Goal: Navigation & Orientation: Find specific page/section

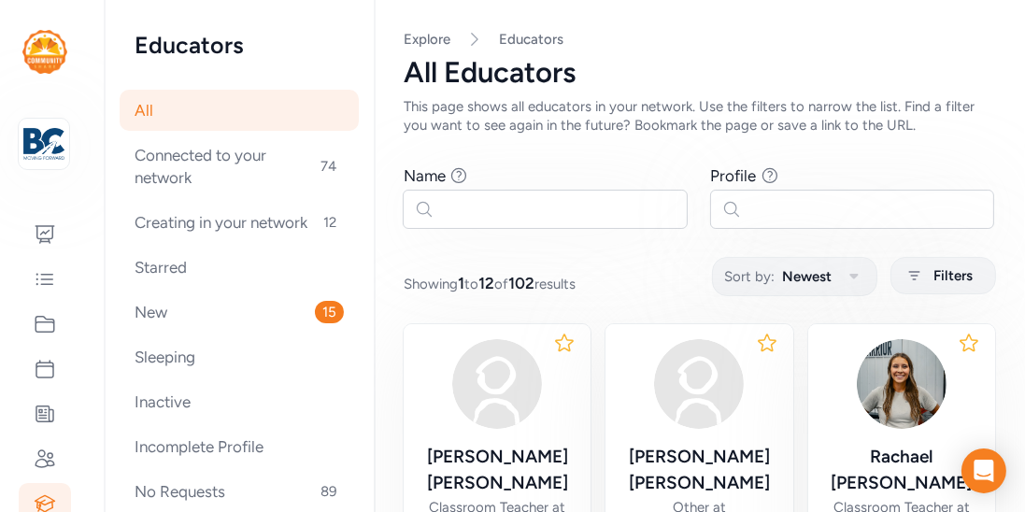
scroll to position [125, 0]
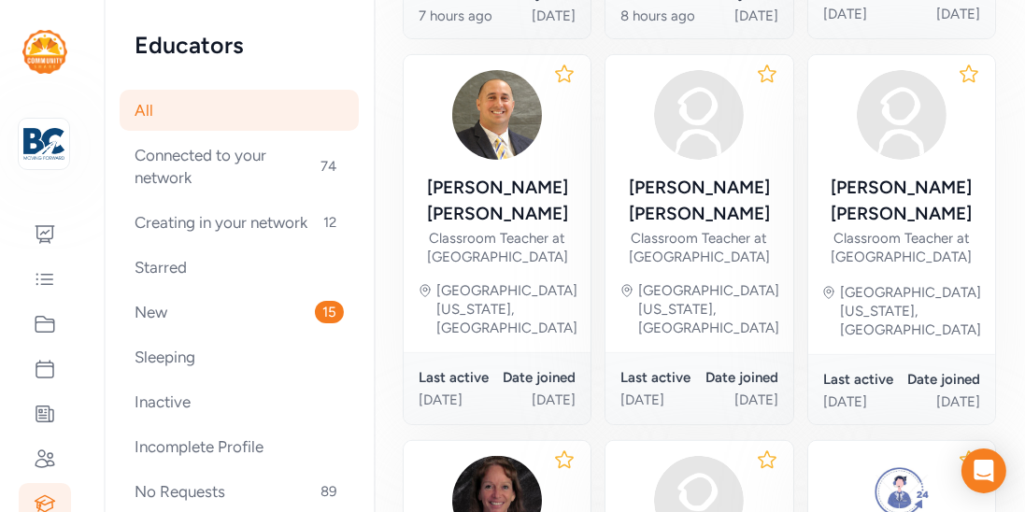
scroll to position [656, 0]
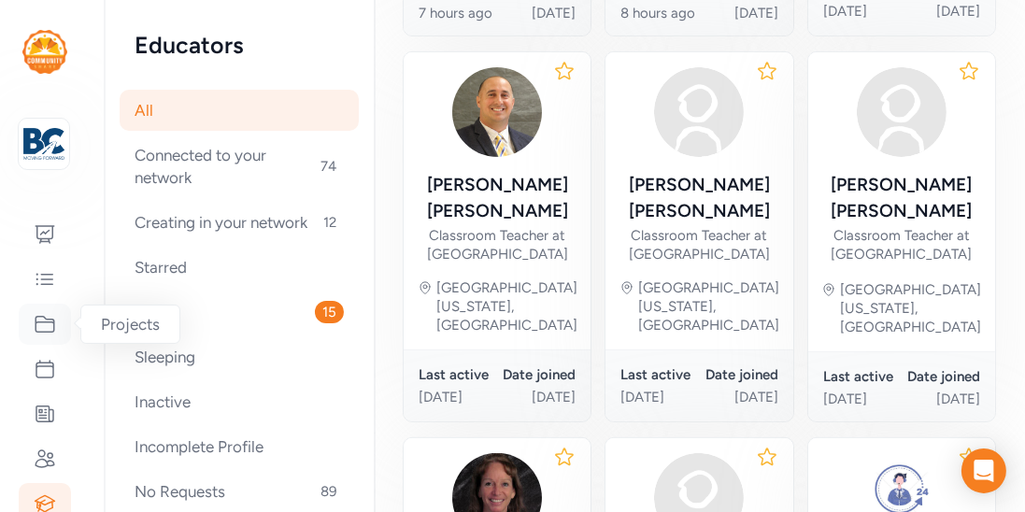
click at [41, 315] on icon at bounding box center [45, 324] width 22 height 22
